Goal: Task Accomplishment & Management: Use online tool/utility

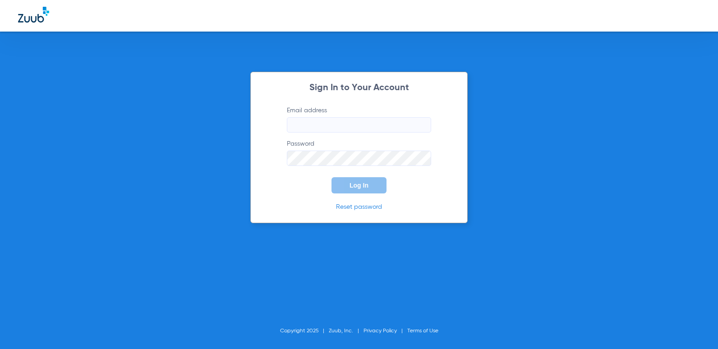
click at [353, 122] on input "Email address" at bounding box center [359, 124] width 144 height 15
type input "[EMAIL_ADDRESS][DOMAIN_NAME]"
click at [331, 177] on button "Log In" at bounding box center [358, 185] width 55 height 16
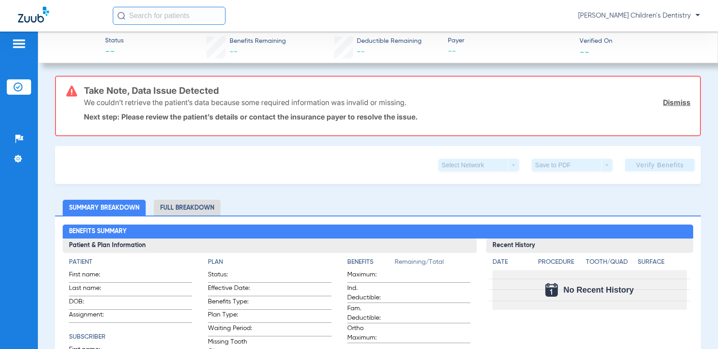
click at [126, 19] on input "text" at bounding box center [169, 16] width 113 height 18
click at [6, 82] on div "Patients Insurance Verification Setup Help Center Settings" at bounding box center [19, 206] width 38 height 349
click at [19, 85] on img at bounding box center [18, 86] width 9 height 9
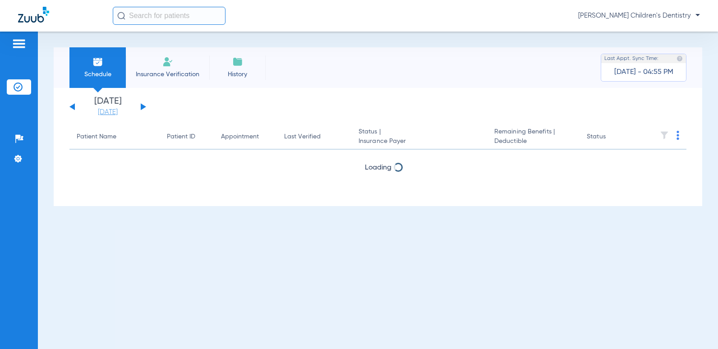
click at [115, 113] on link "[DATE]" at bounding box center [108, 112] width 54 height 9
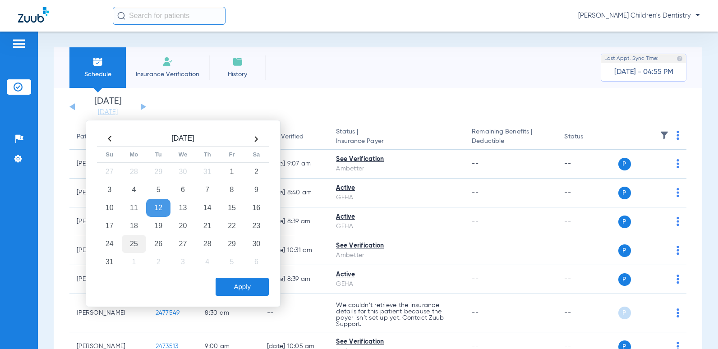
click at [137, 246] on td "25" at bounding box center [134, 244] width 24 height 18
click at [237, 285] on button "Apply" at bounding box center [241, 287] width 53 height 18
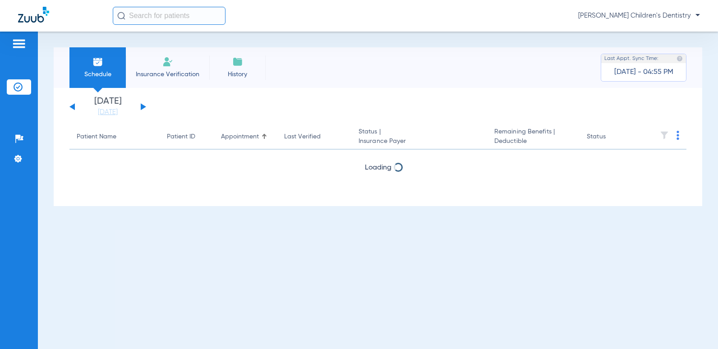
click at [677, 133] on th at bounding box center [663, 136] width 46 height 25
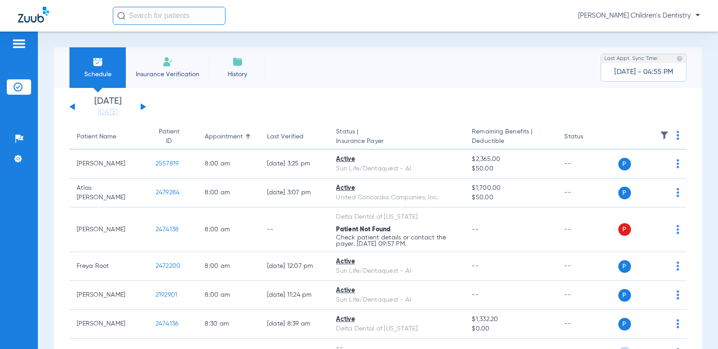
click at [676, 137] on img at bounding box center [677, 135] width 3 height 9
click at [633, 170] on span "Verify All" at bounding box center [636, 171] width 56 height 6
